Goal: Information Seeking & Learning: Learn about a topic

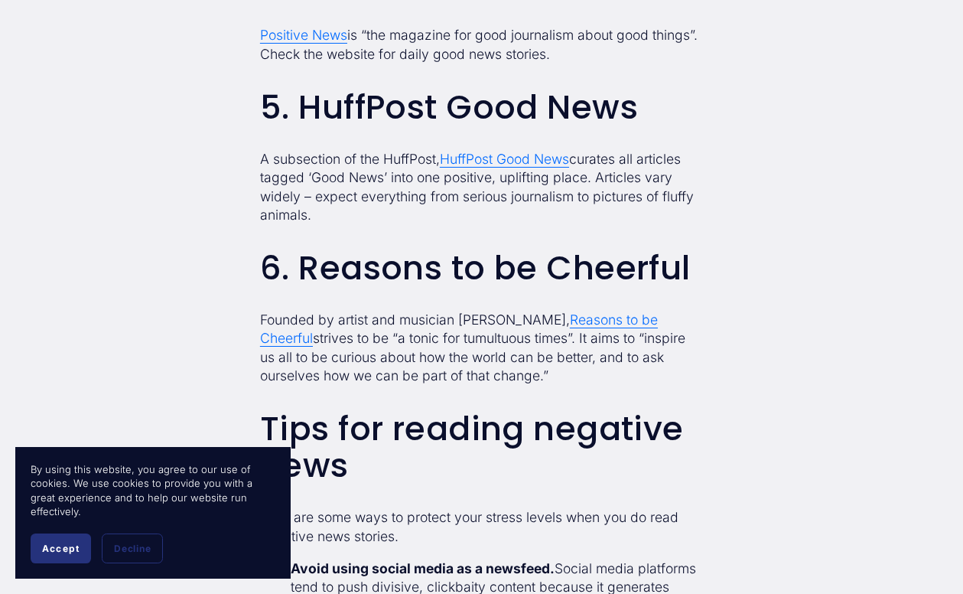
scroll to position [1761, 0]
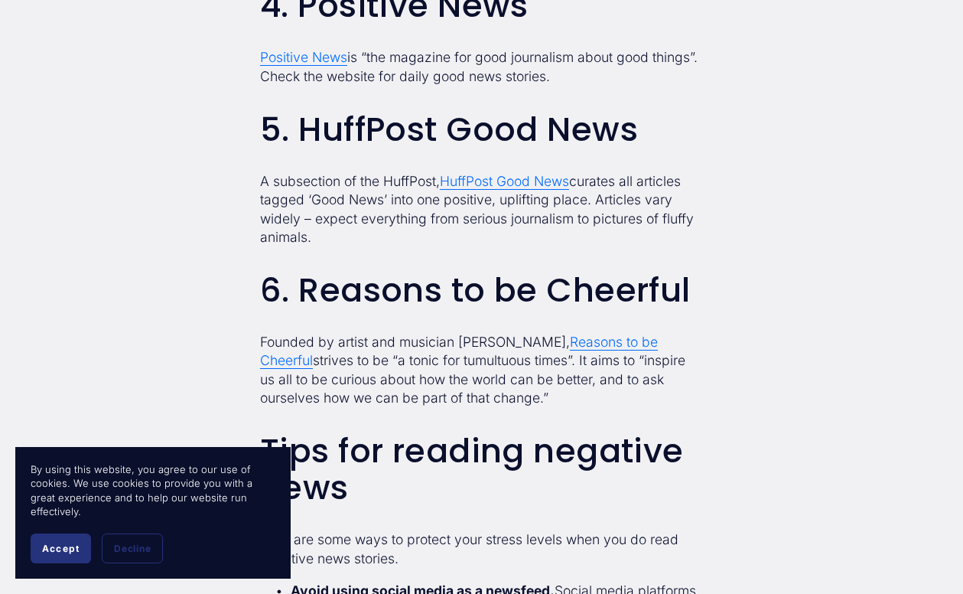
click at [597, 334] on span "Reasons to be Cheerful" at bounding box center [459, 351] width 398 height 35
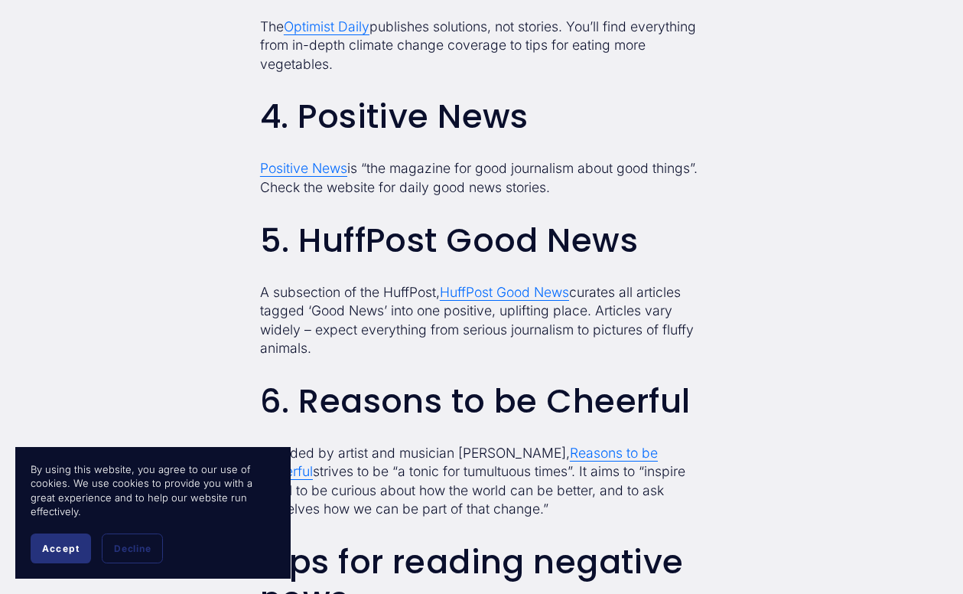
scroll to position [1650, 0]
click at [513, 285] on span "HuffPost Good News" at bounding box center [504, 293] width 129 height 16
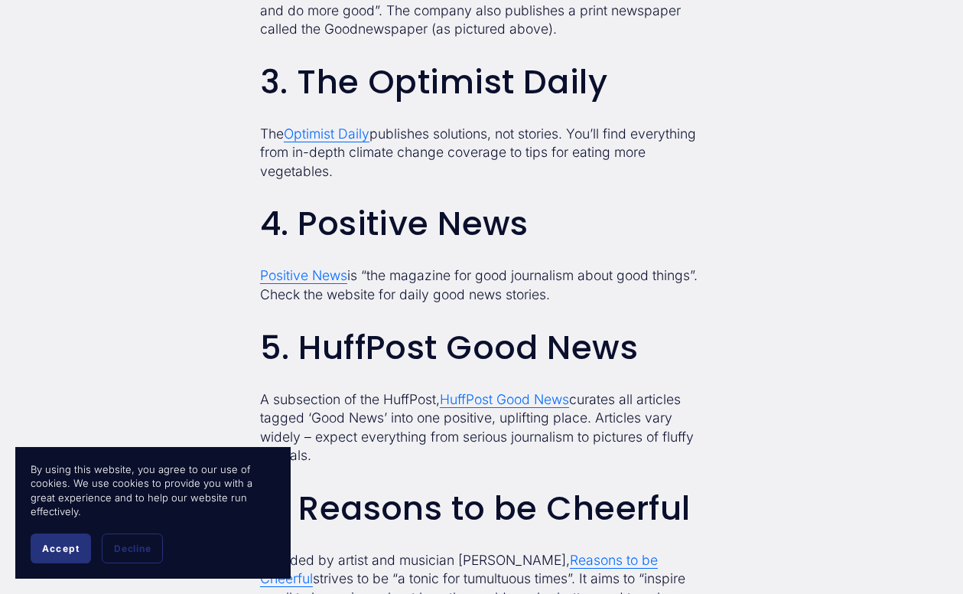
scroll to position [1533, 0]
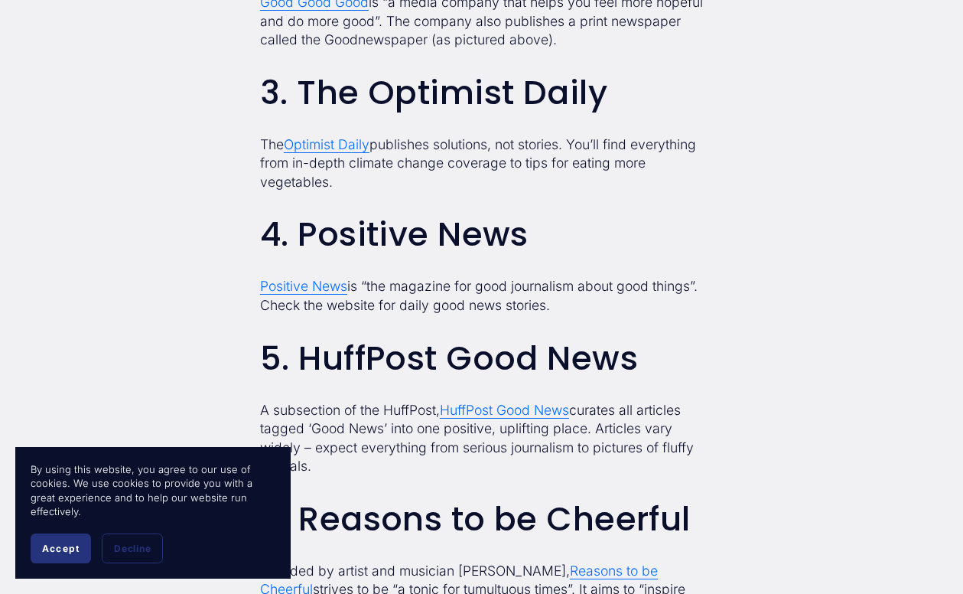
click at [320, 278] on span "Positive News" at bounding box center [303, 286] width 87 height 16
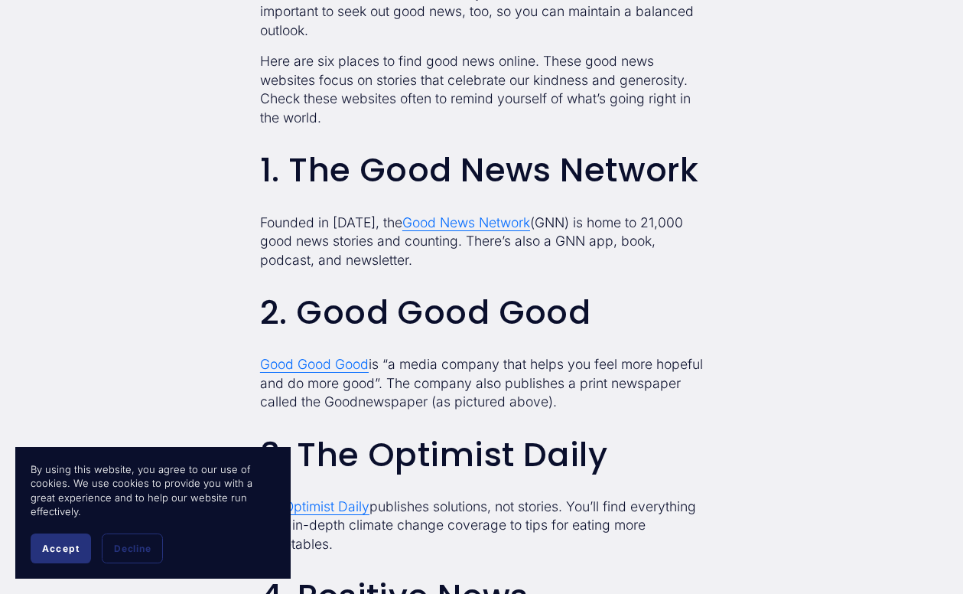
scroll to position [1178, 0]
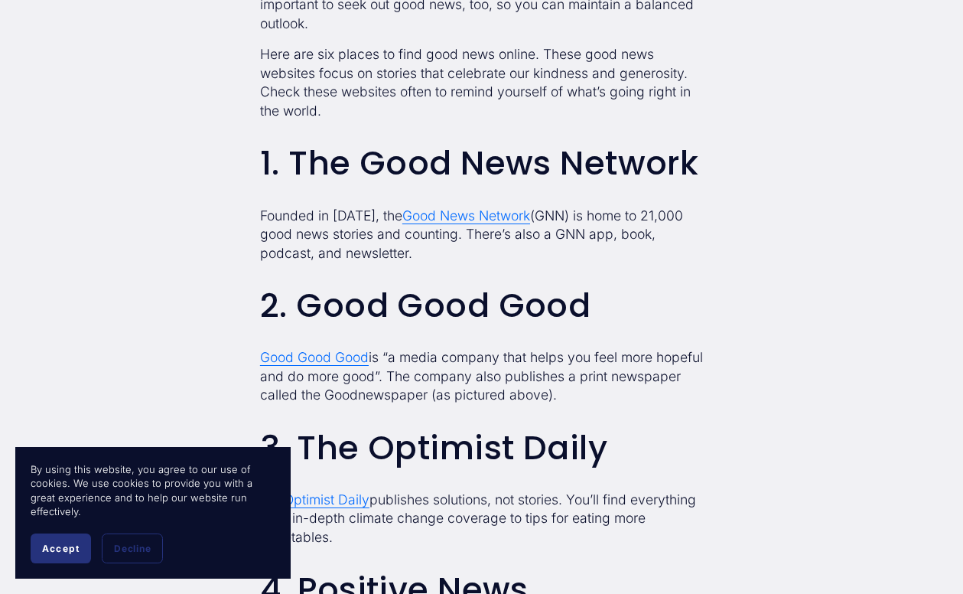
click at [474, 210] on span "Good News Network" at bounding box center [466, 215] width 128 height 16
click at [350, 353] on span "Good Good Good" at bounding box center [314, 357] width 109 height 16
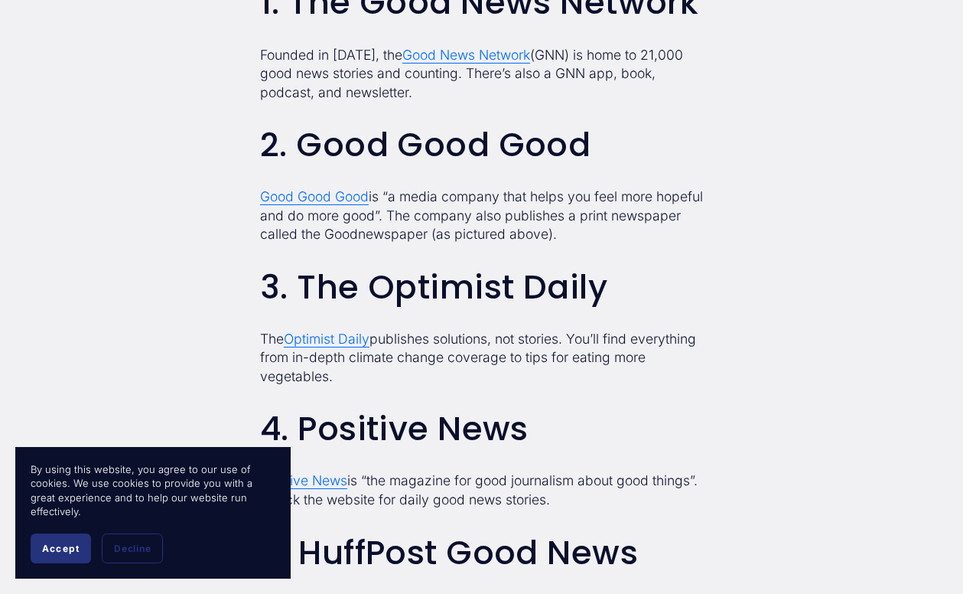
scroll to position [1363, 0]
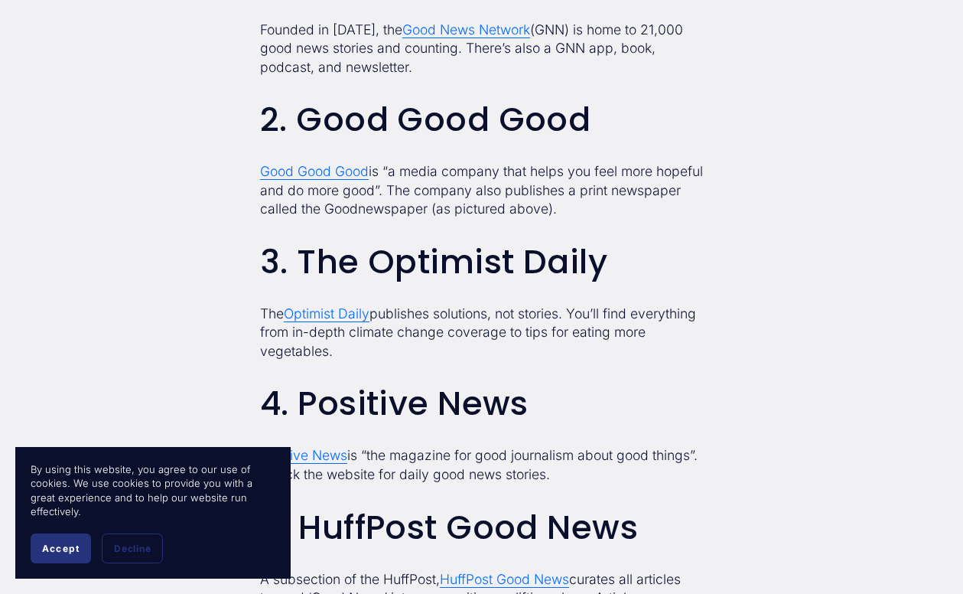
click at [340, 164] on span "Good Good Good" at bounding box center [314, 171] width 109 height 16
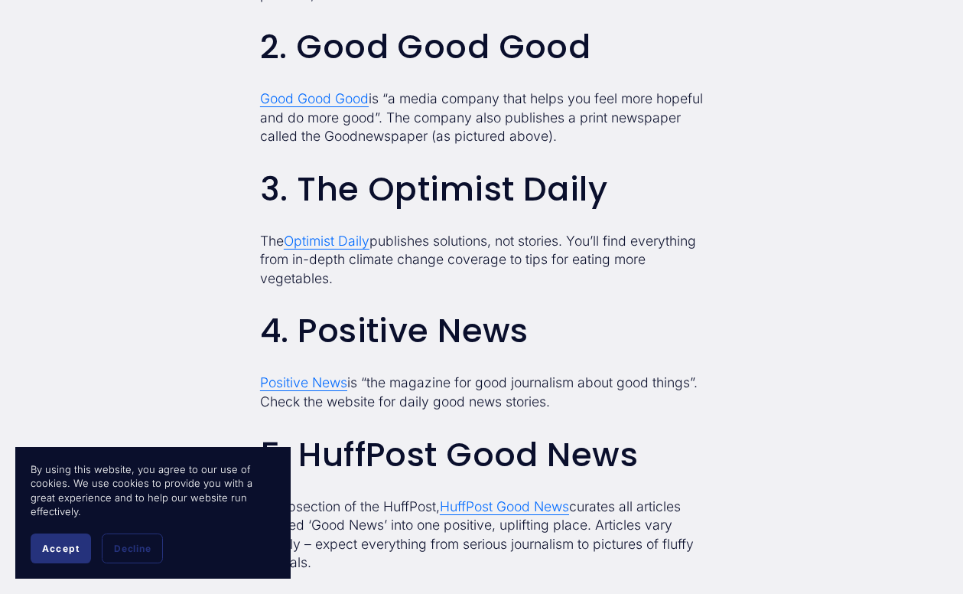
scroll to position [1452, 0]
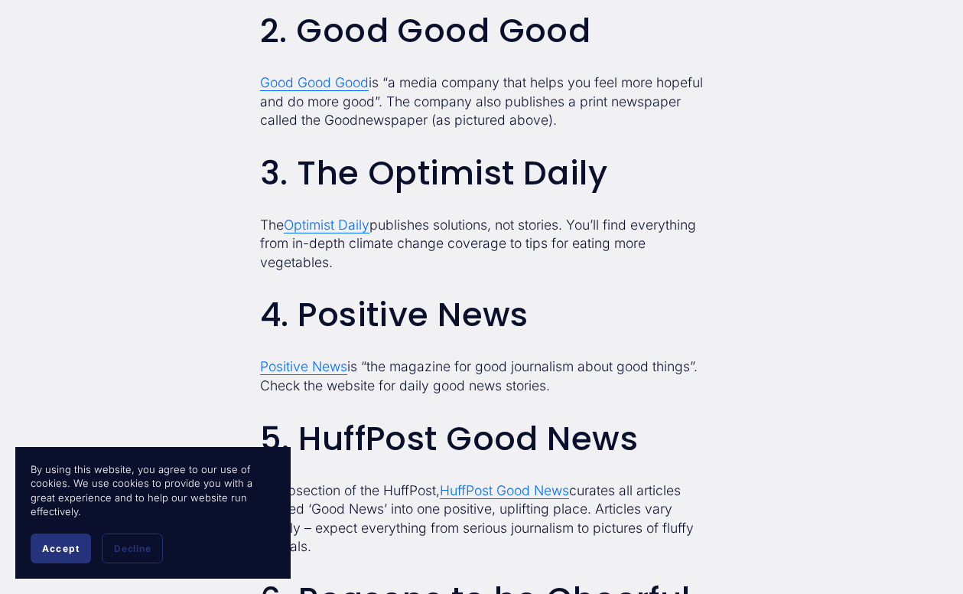
click at [334, 217] on span "Optimist Daily" at bounding box center [327, 225] width 86 height 16
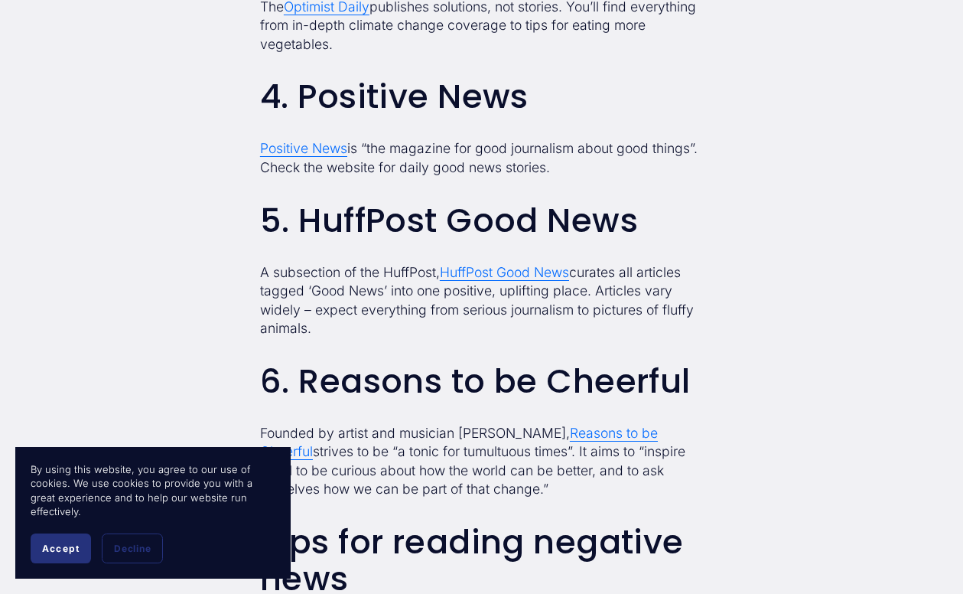
scroll to position [1676, 0]
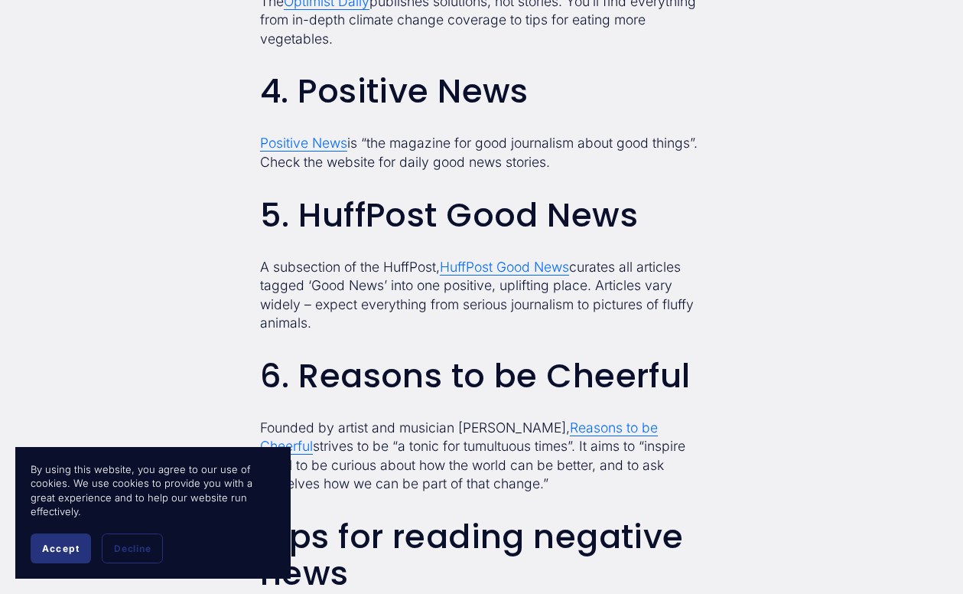
click at [327, 135] on span "Positive News" at bounding box center [303, 143] width 87 height 16
click at [494, 259] on span "HuffPost Good News" at bounding box center [504, 267] width 129 height 16
